Goal: Navigation & Orientation: Find specific page/section

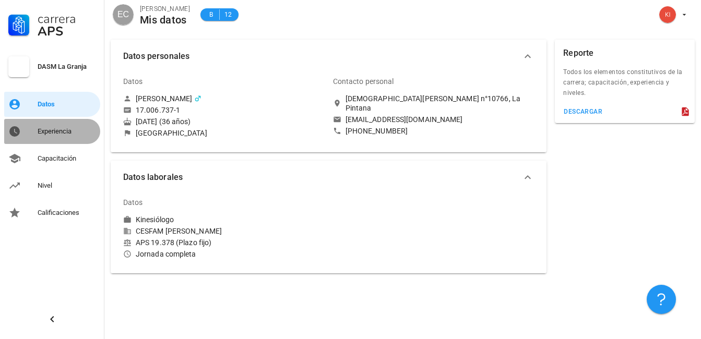
click at [44, 128] on div "Experiencia" at bounding box center [67, 131] width 58 height 8
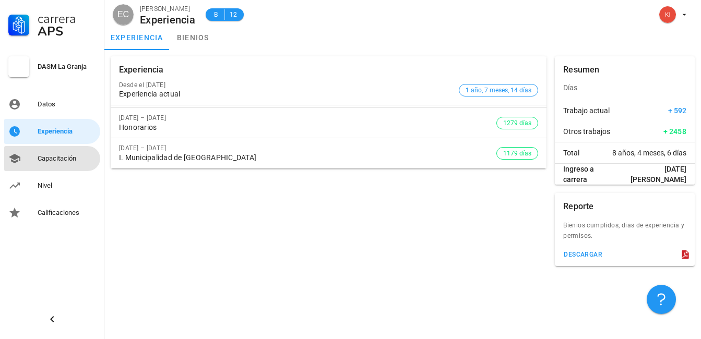
click at [69, 158] on div "Capacitación" at bounding box center [67, 158] width 58 height 8
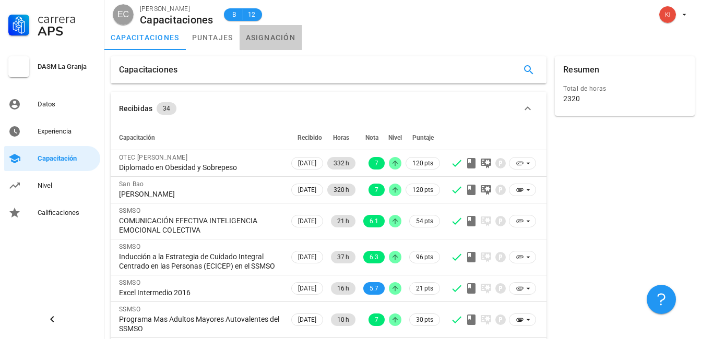
click at [262, 36] on link "asignación" at bounding box center [270, 37] width 63 height 25
